Goal: Information Seeking & Learning: Learn about a topic

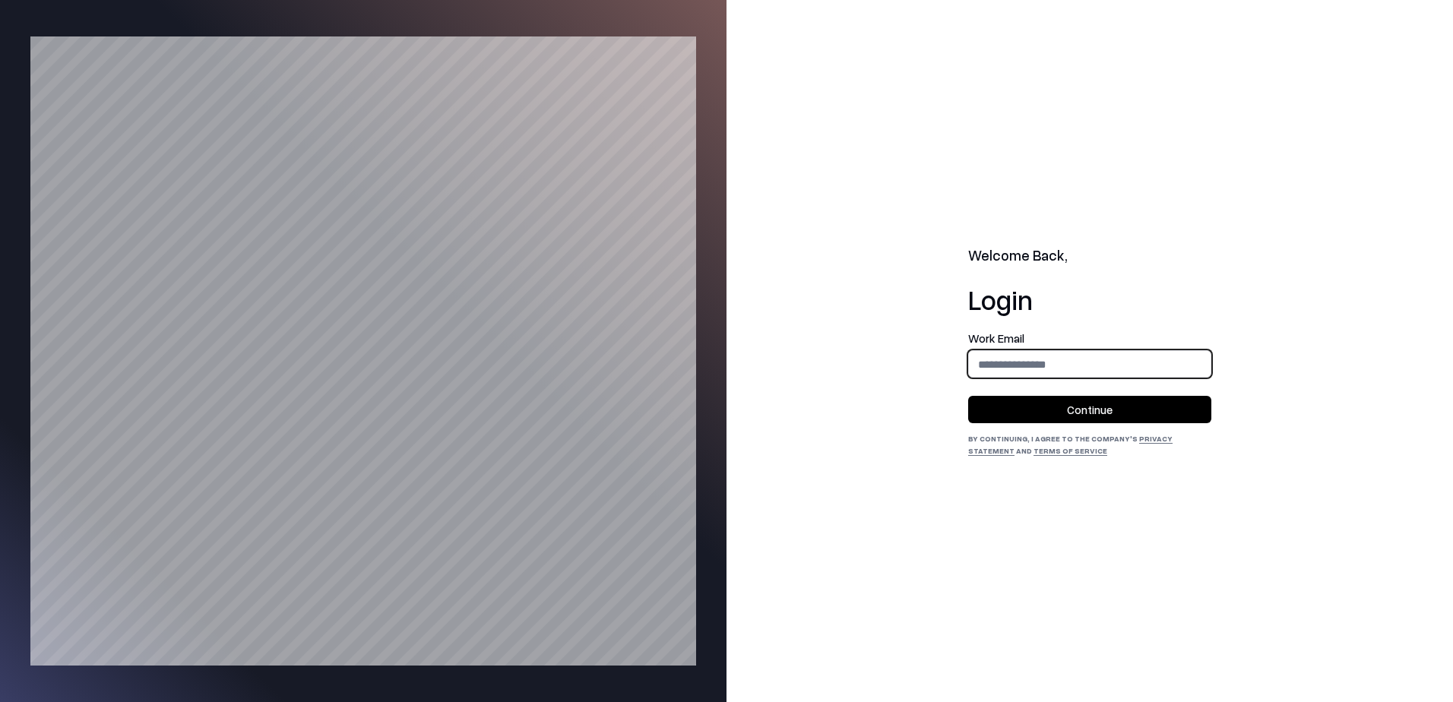
drag, startPoint x: 0, startPoint y: 0, endPoint x: 1001, endPoint y: 361, distance: 1064.4
click at [1001, 361] on input "email" at bounding box center [1090, 364] width 242 height 28
type input "**********"
click at [1042, 411] on button "Continue" at bounding box center [1089, 409] width 243 height 27
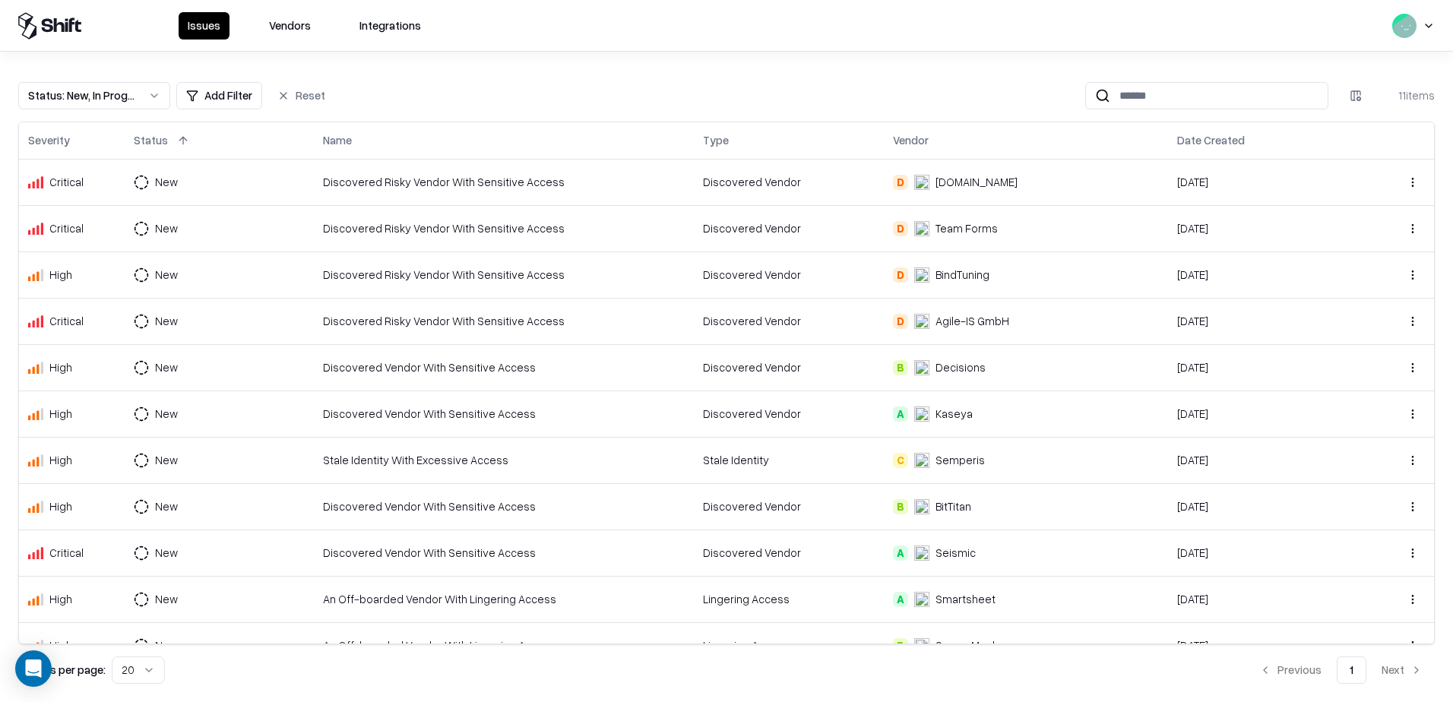
click at [287, 24] on button "Vendors" at bounding box center [290, 25] width 60 height 27
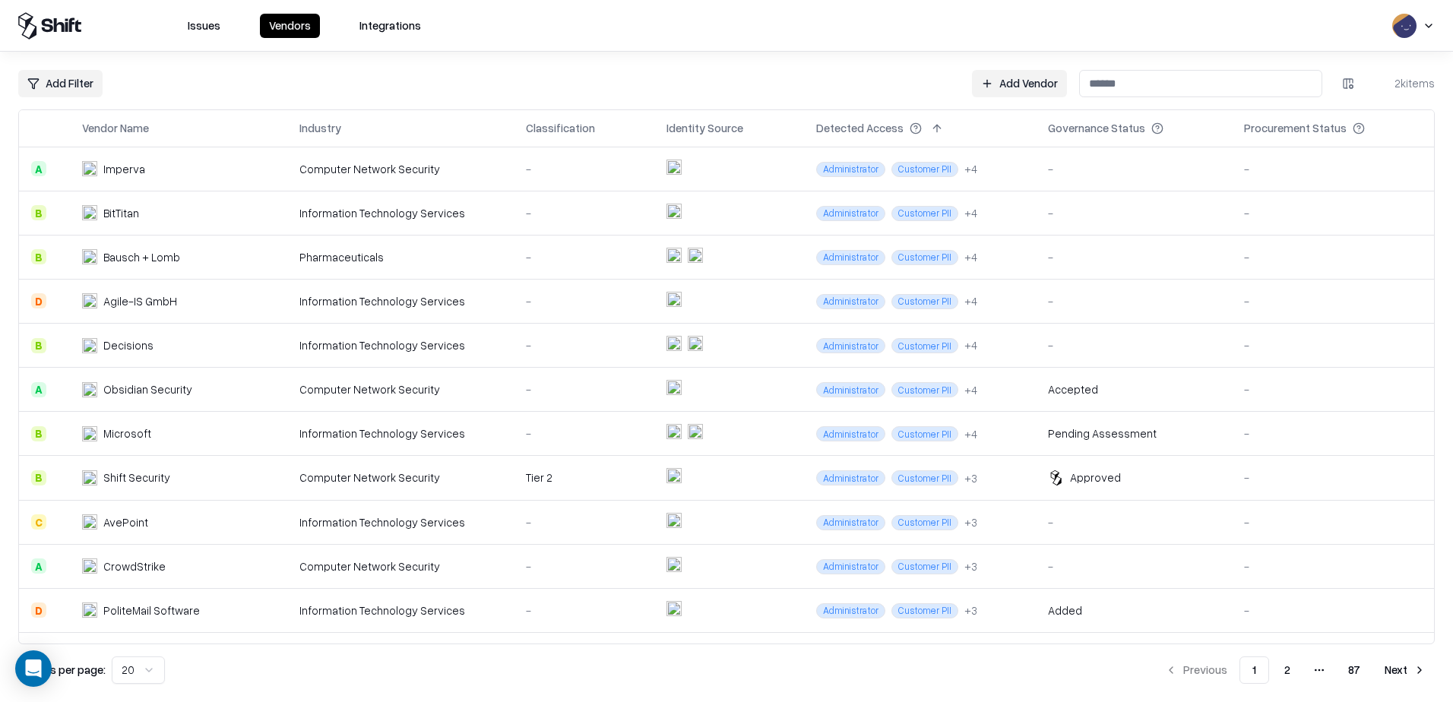
click at [1254, 79] on input at bounding box center [1200, 83] width 243 height 27
paste input "********"
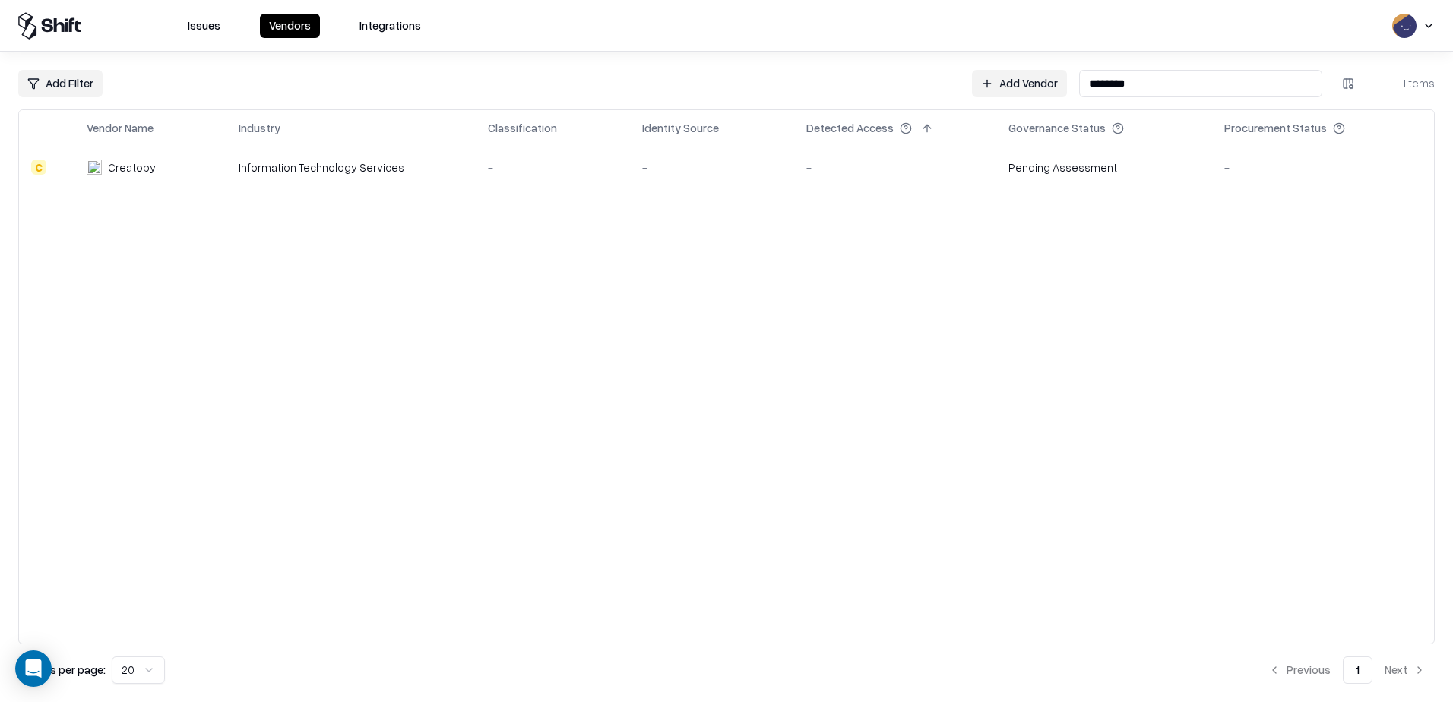
type input "********"
click at [348, 163] on div "Information Technology Services" at bounding box center [351, 168] width 225 height 16
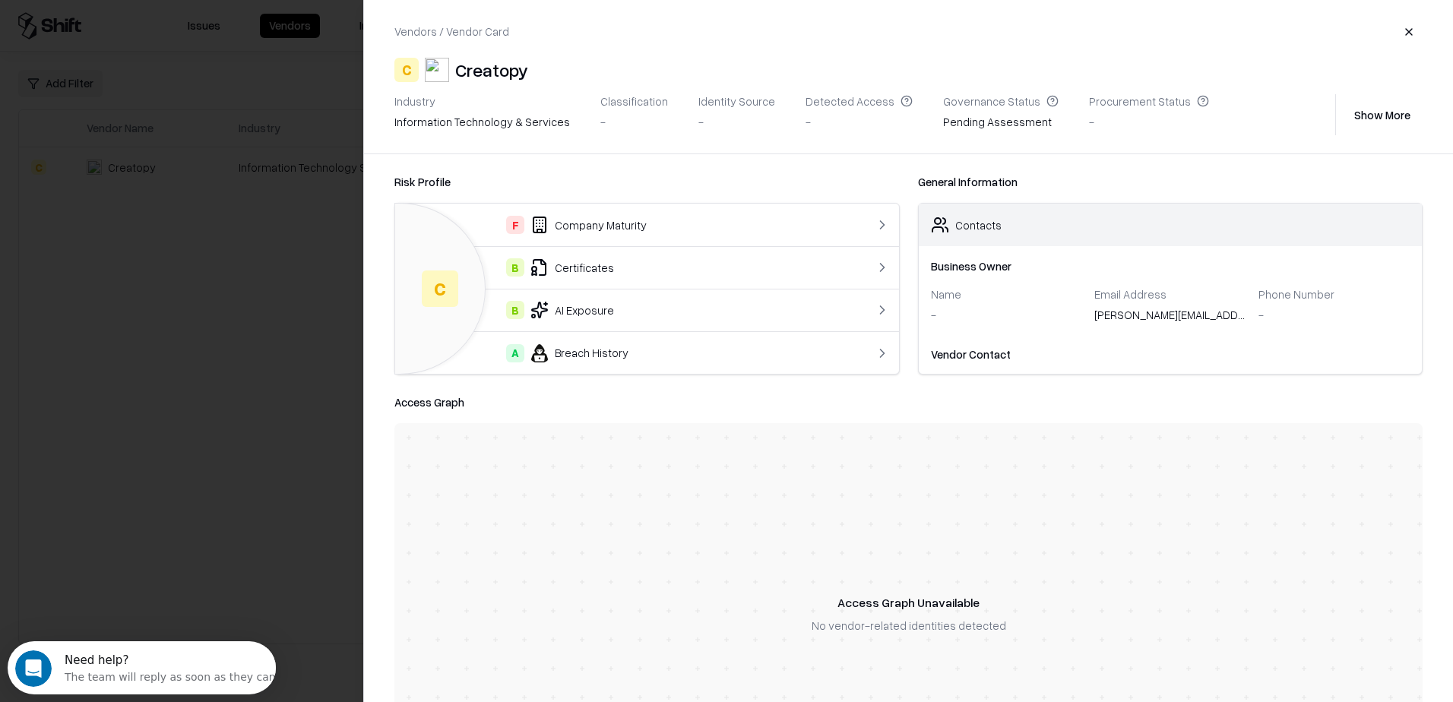
click at [656, 219] on div "F Company Maturity" at bounding box center [618, 225] width 422 height 18
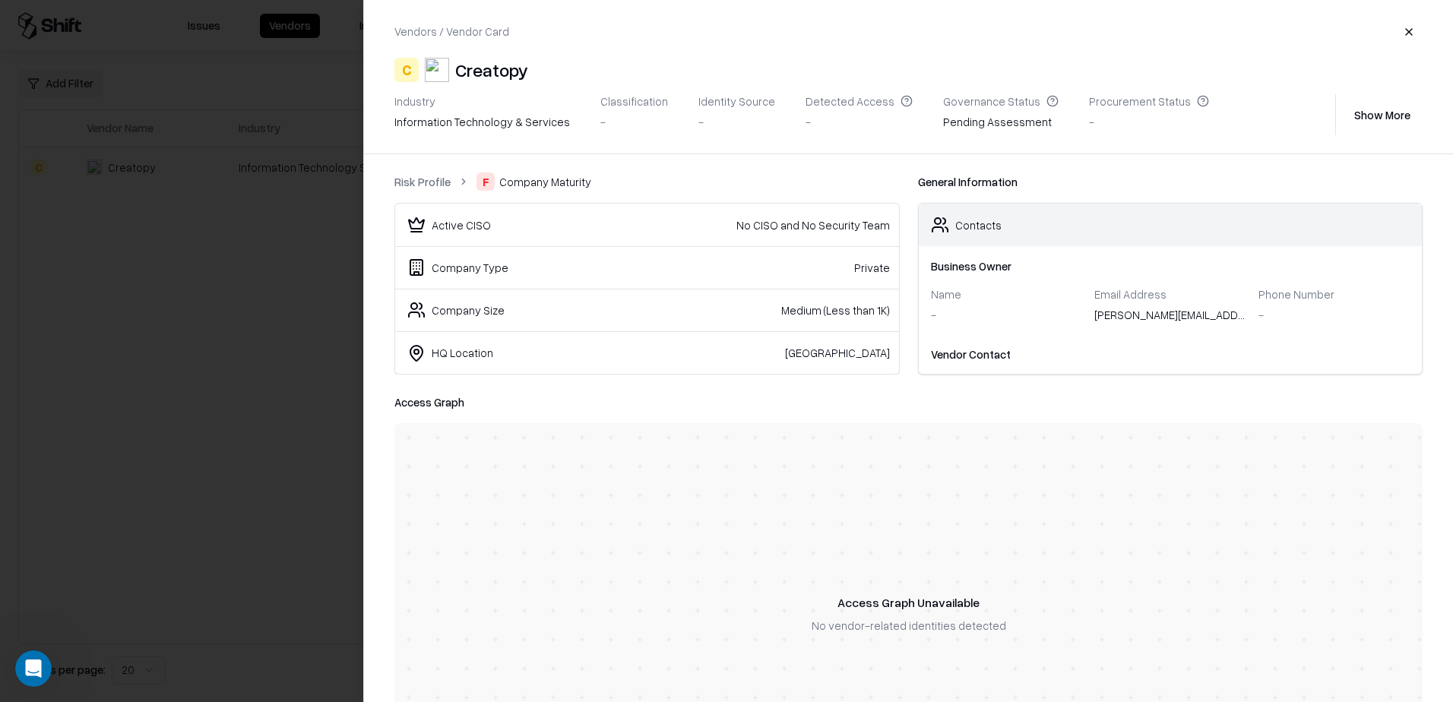
click at [400, 177] on link "Risk Profile" at bounding box center [422, 182] width 56 height 16
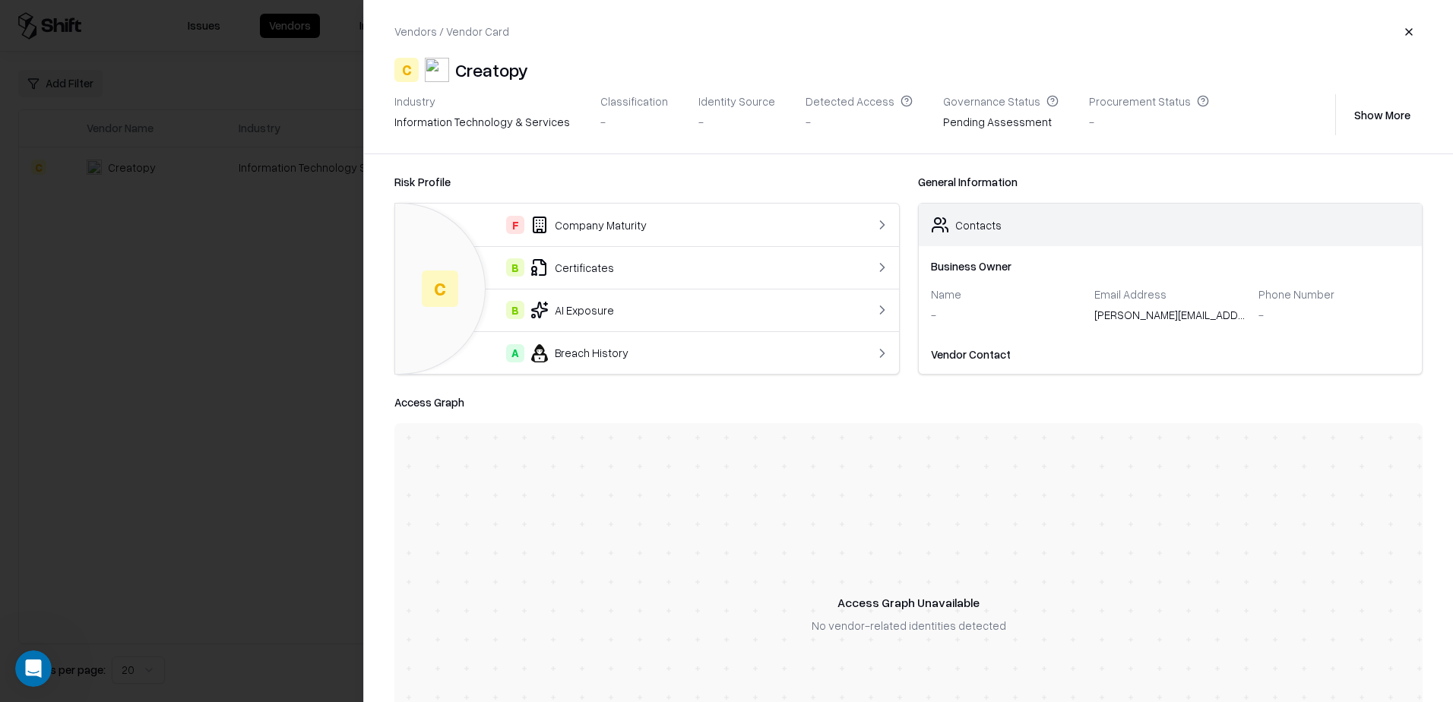
click at [582, 267] on div "B Certificates" at bounding box center [618, 267] width 422 height 18
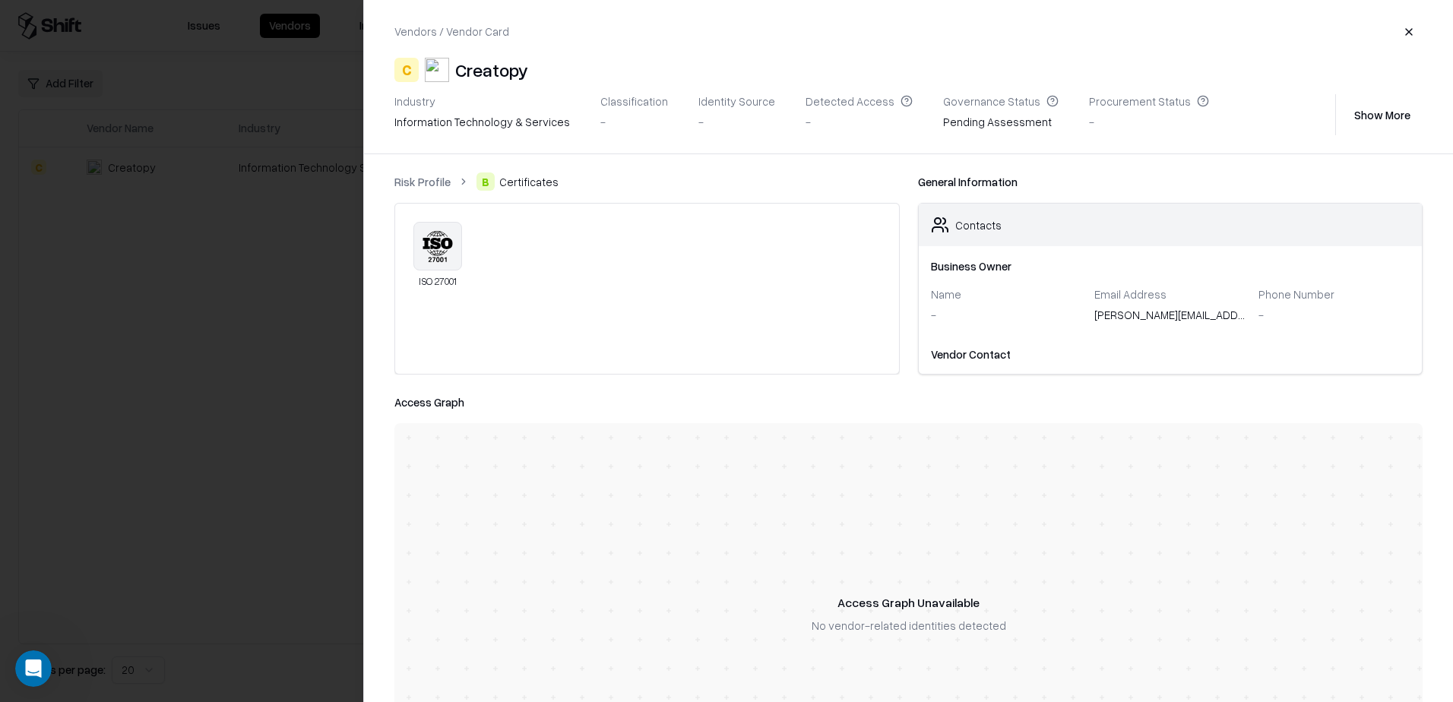
click at [416, 179] on link "Risk Profile" at bounding box center [422, 182] width 56 height 16
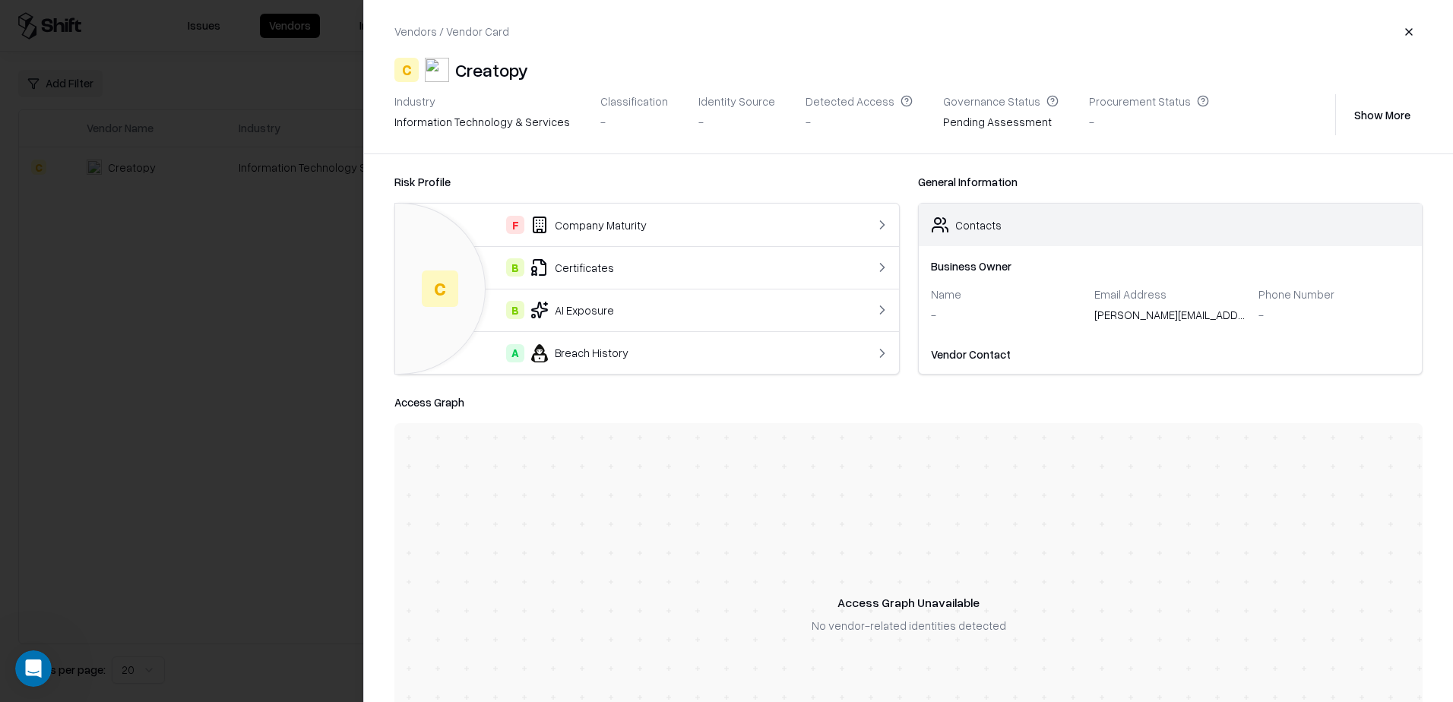
click at [606, 315] on div "B AI Exposure" at bounding box center [618, 310] width 422 height 18
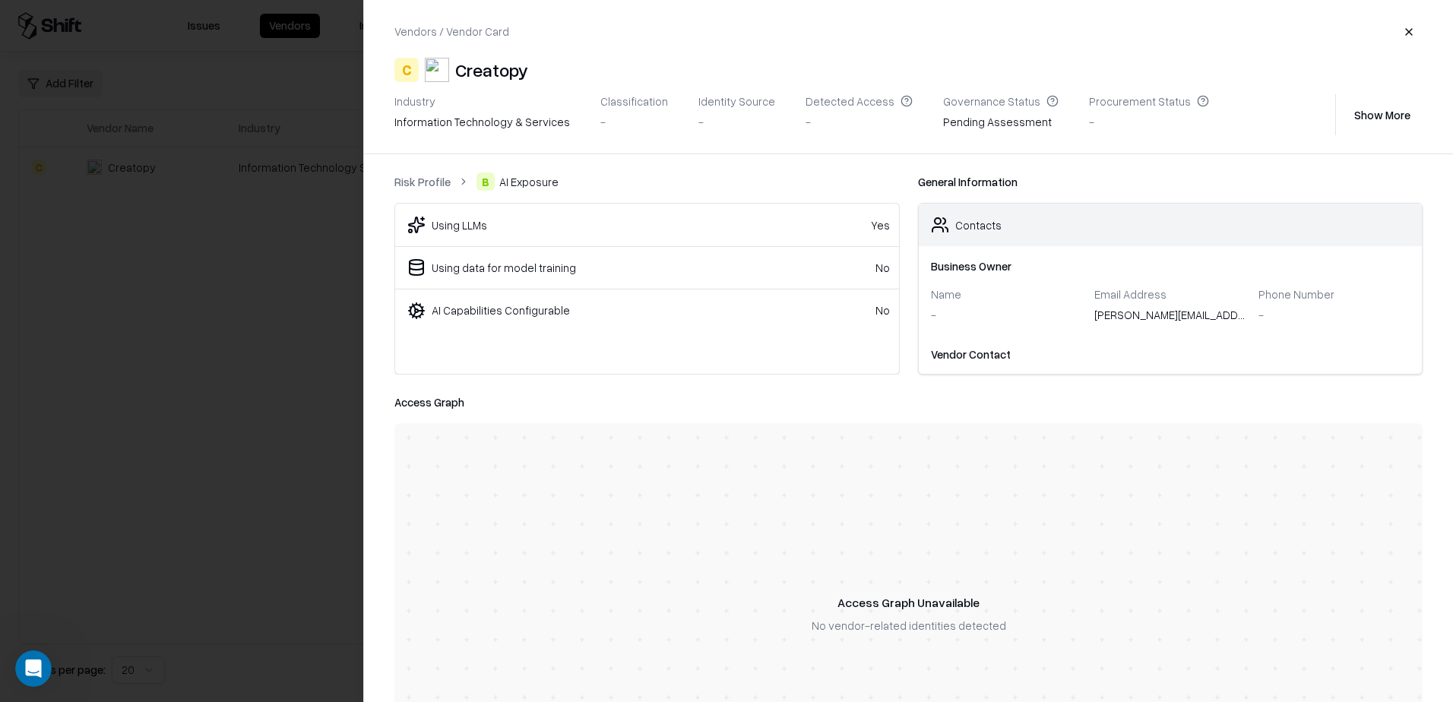
click at [428, 179] on link "Risk Profile" at bounding box center [422, 182] width 56 height 16
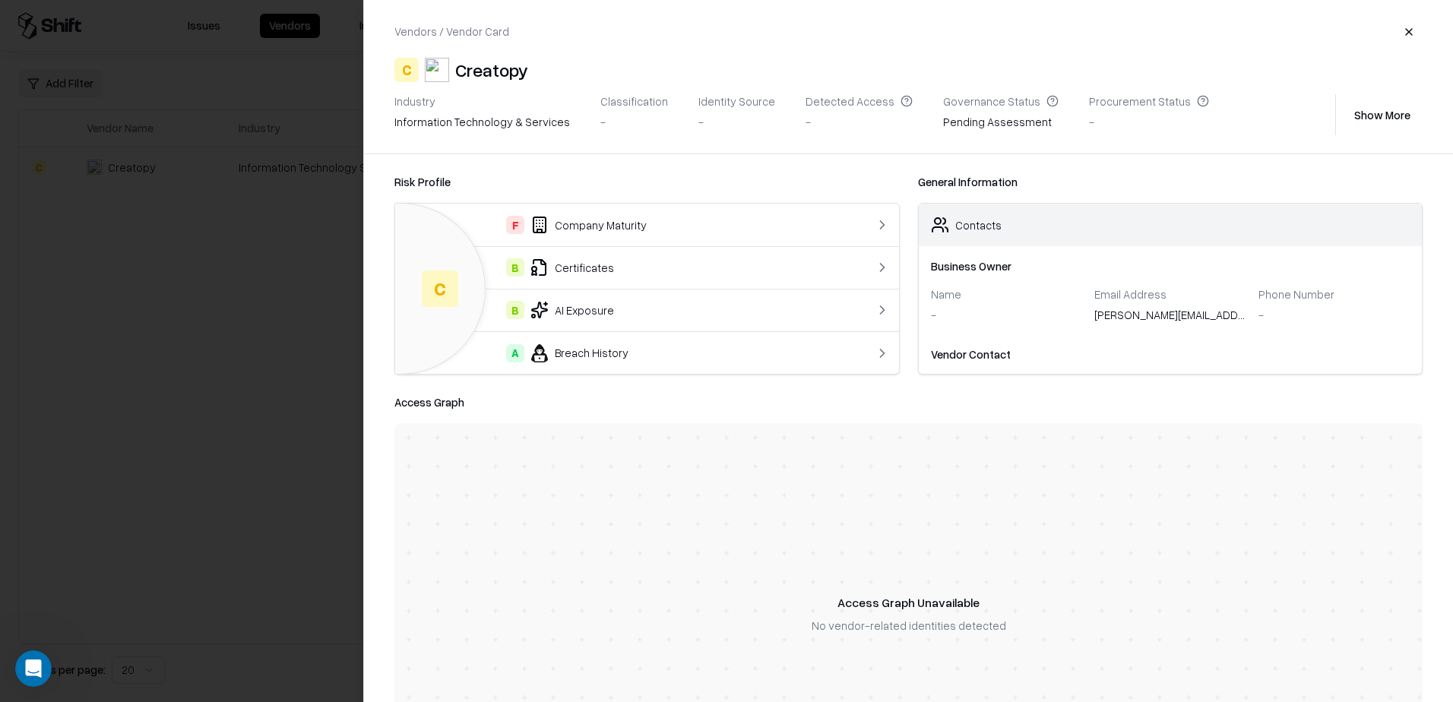
click at [561, 349] on div "A Breach History" at bounding box center [618, 353] width 422 height 18
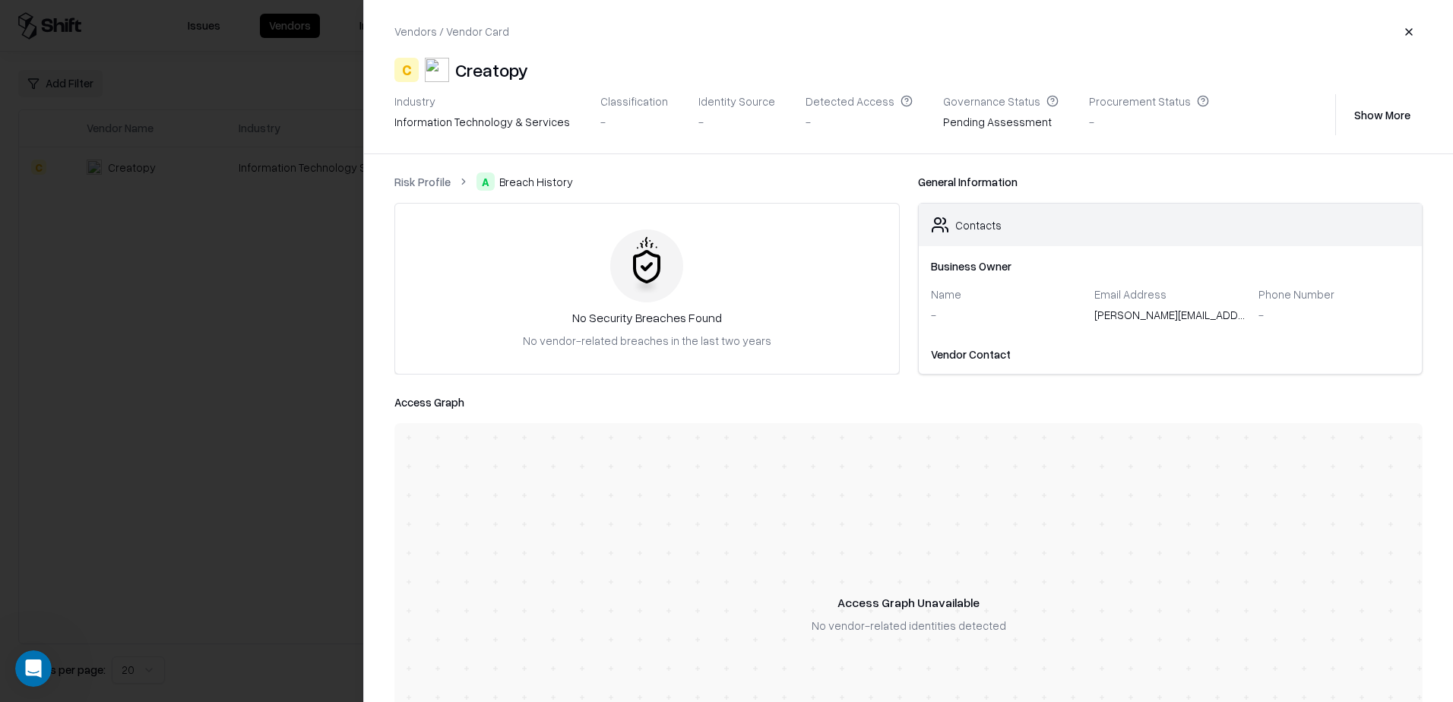
click at [428, 186] on link "Risk Profile" at bounding box center [422, 182] width 56 height 16
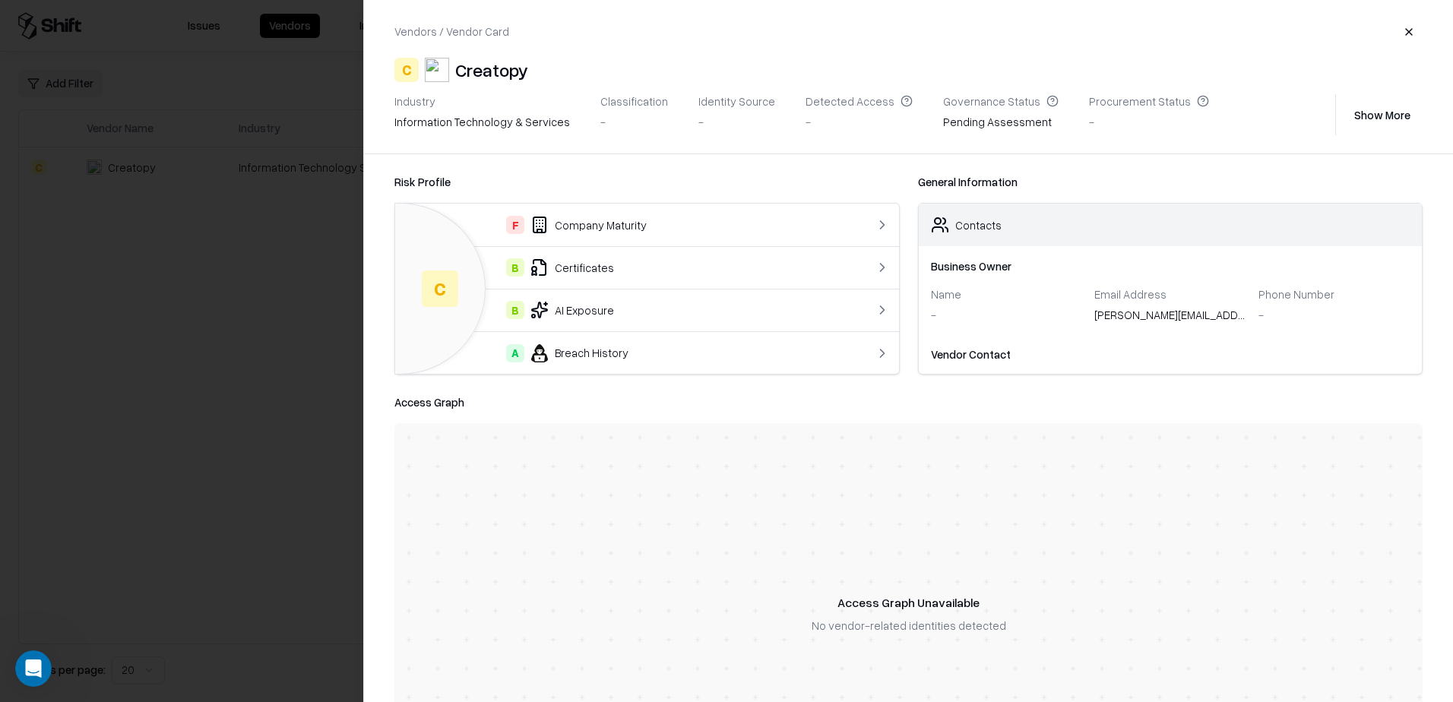
click at [1373, 119] on button "Show More" at bounding box center [1382, 114] width 81 height 27
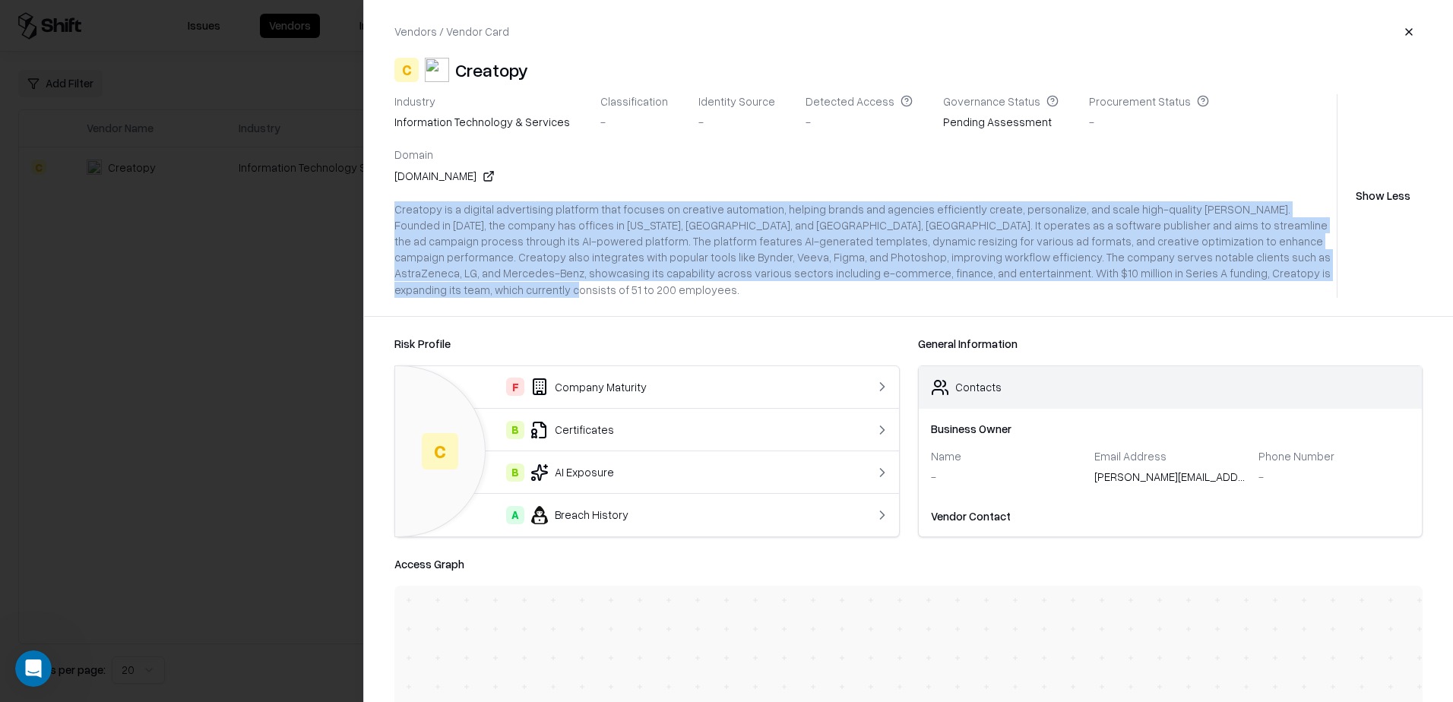
drag, startPoint x: 1077, startPoint y: 220, endPoint x: 387, endPoint y: 158, distance: 692.7
click at [387, 158] on div "Vendors / Vendor Card C Creatopy Industry information technology & services Cla…" at bounding box center [908, 158] width 1089 height 316
copy div "Creatopy is a digital advertising platform that focuses on creative automation,…"
click at [1409, 33] on button "button" at bounding box center [1408, 31] width 27 height 27
